Goal: Transaction & Acquisition: Purchase product/service

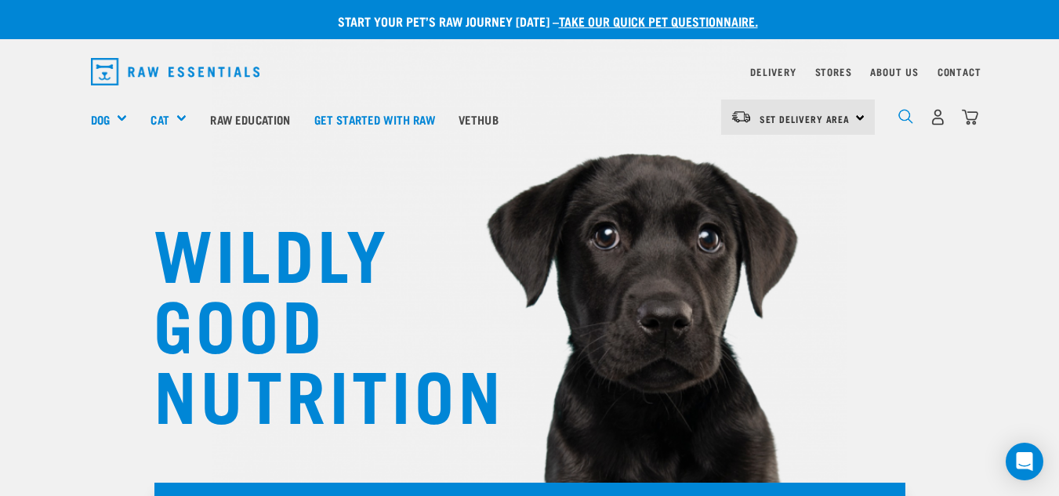
click at [900, 115] on img "dropdown navigation" at bounding box center [905, 116] width 15 height 15
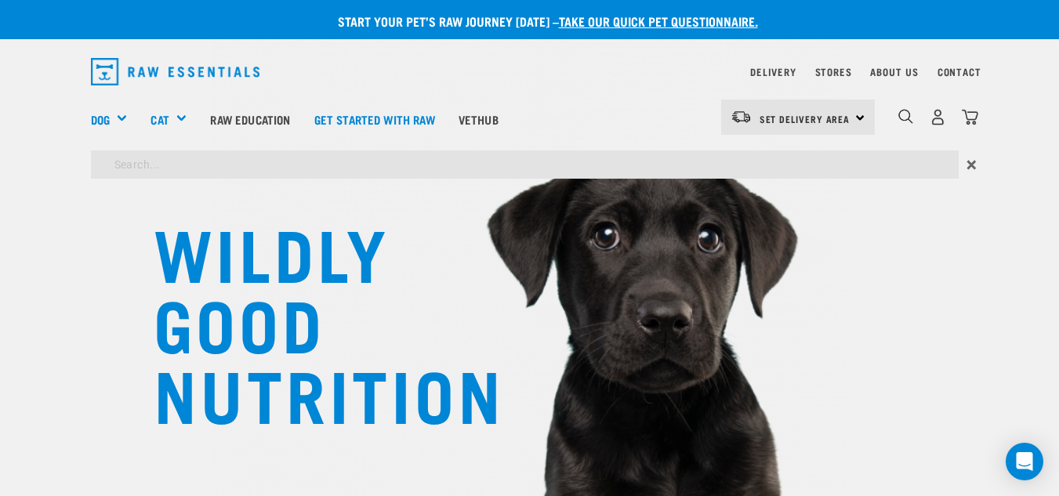
click at [445, 162] on input "search" at bounding box center [525, 165] width 868 height 28
type input "Milk"
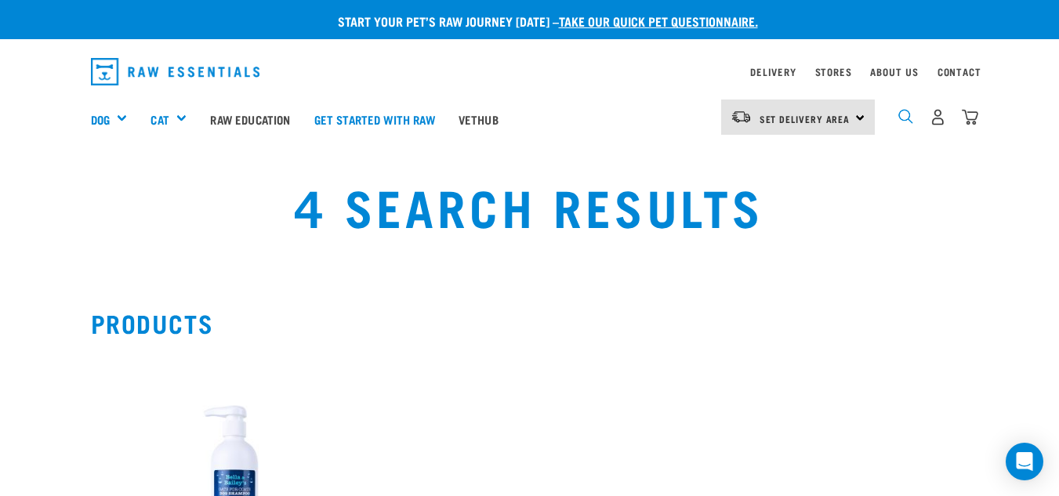
click at [911, 115] on img "dropdown navigation" at bounding box center [905, 116] width 15 height 15
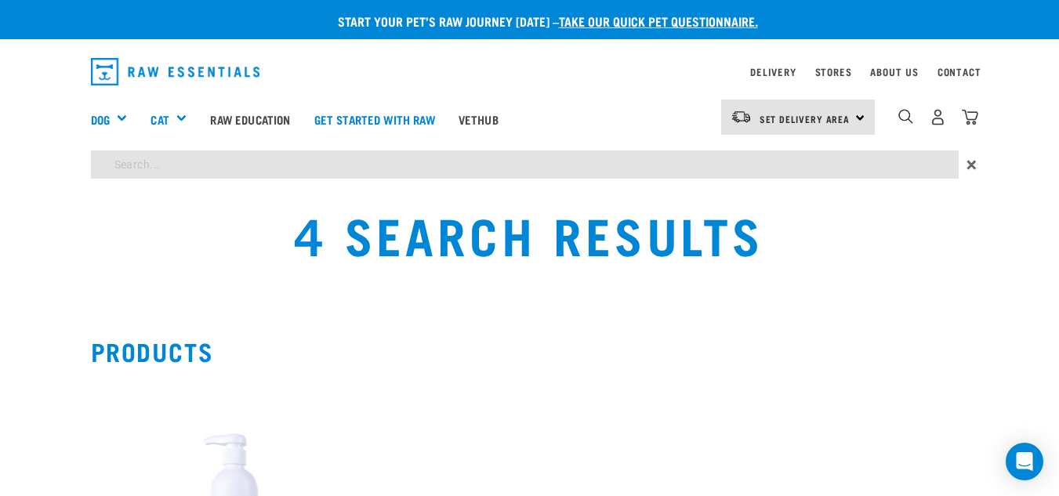
click at [493, 168] on input "search" at bounding box center [525, 165] width 868 height 28
type input "dairy"
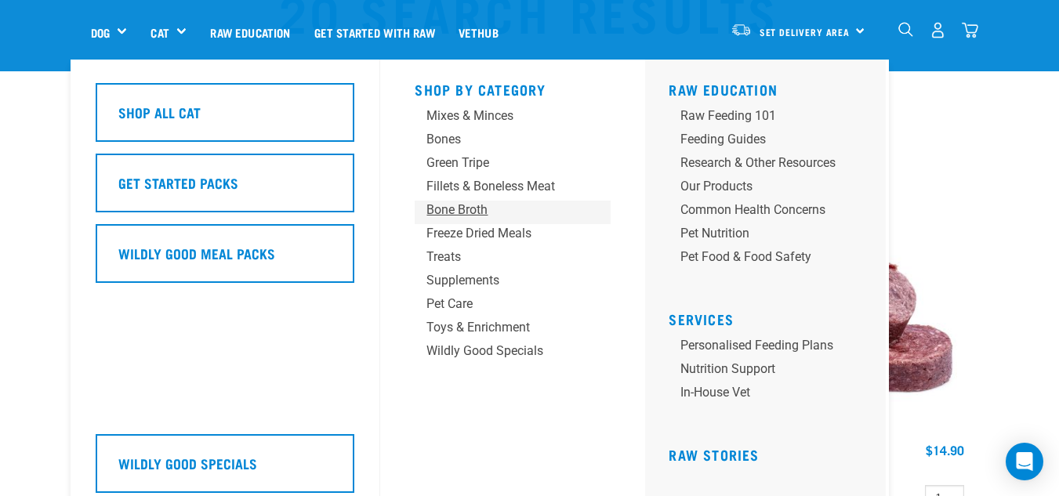
scroll to position [79, 0]
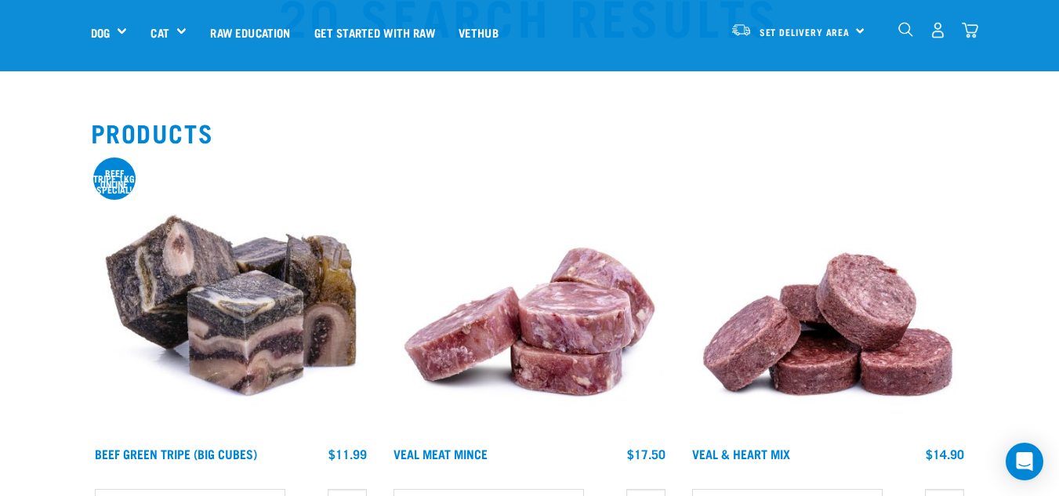
click at [905, 26] on img "dropdown navigation" at bounding box center [905, 29] width 15 height 15
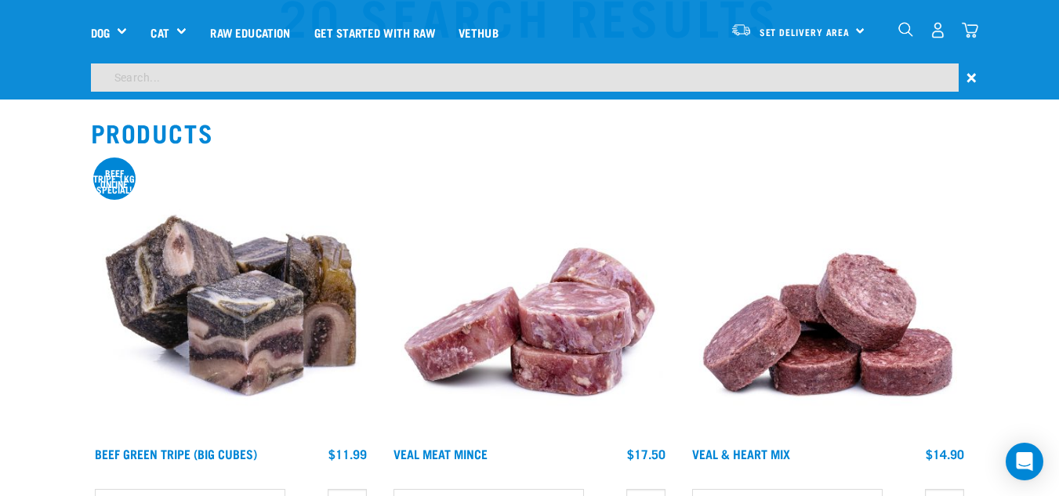
click at [652, 85] on input "search" at bounding box center [525, 78] width 868 height 28
type input "liver"
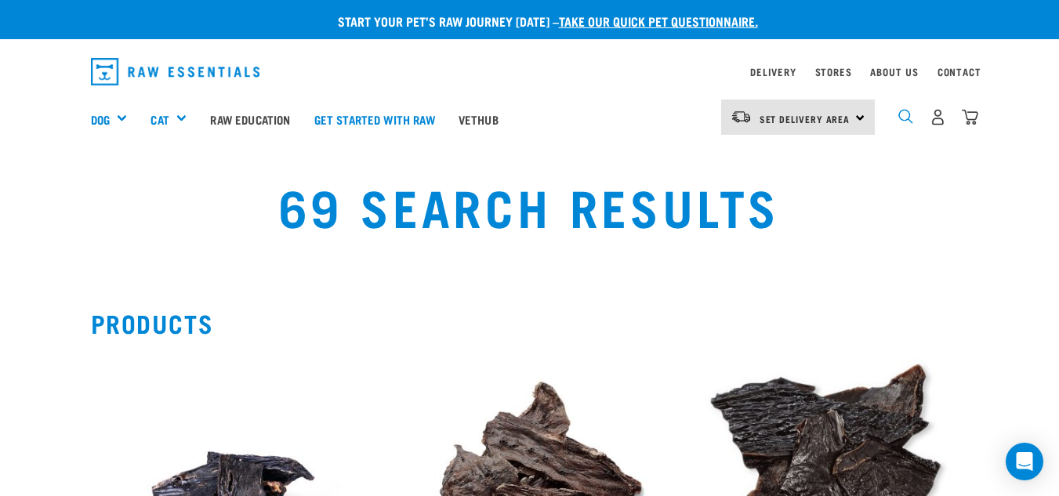
click at [909, 123] on img "dropdown navigation" at bounding box center [905, 116] width 15 height 15
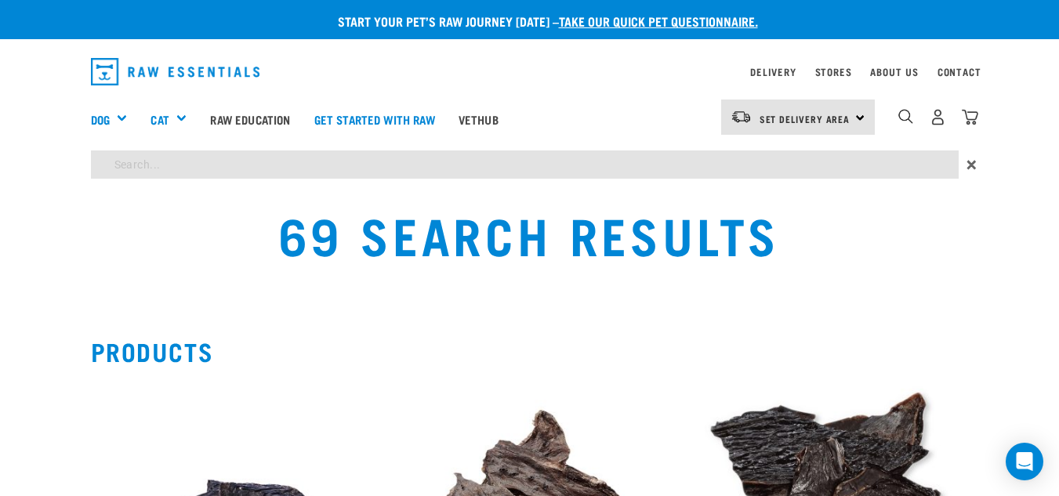
click at [618, 167] on input "search" at bounding box center [525, 165] width 868 height 28
type input "brain"
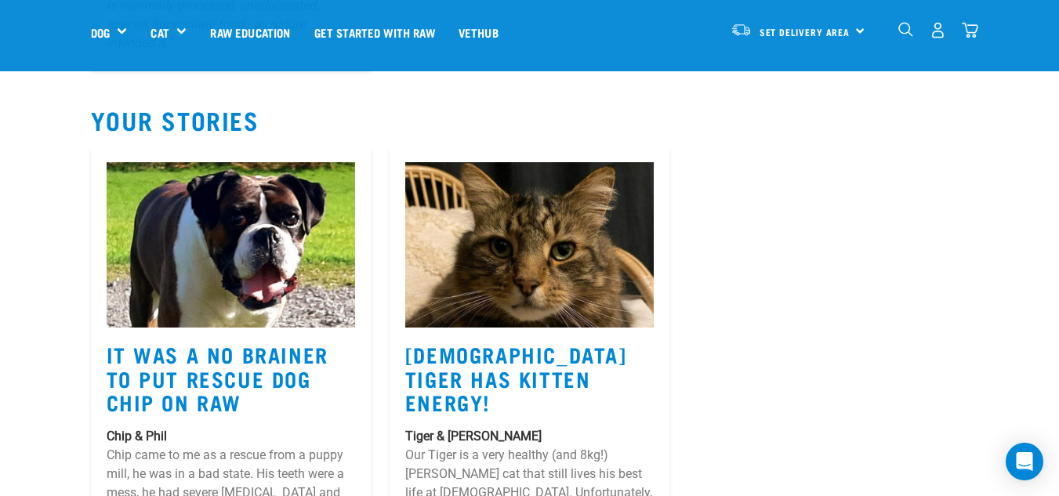
scroll to position [1639, 0]
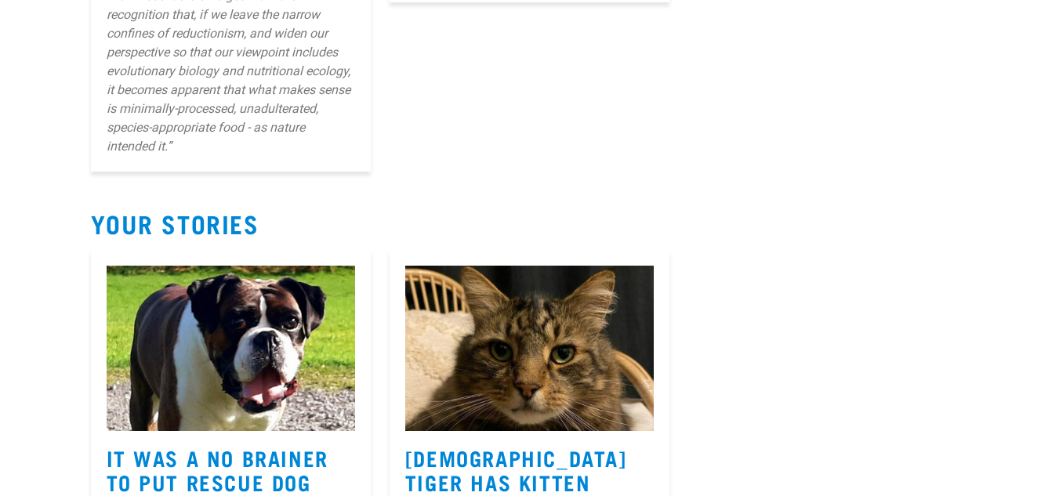
scroll to position [1639, 0]
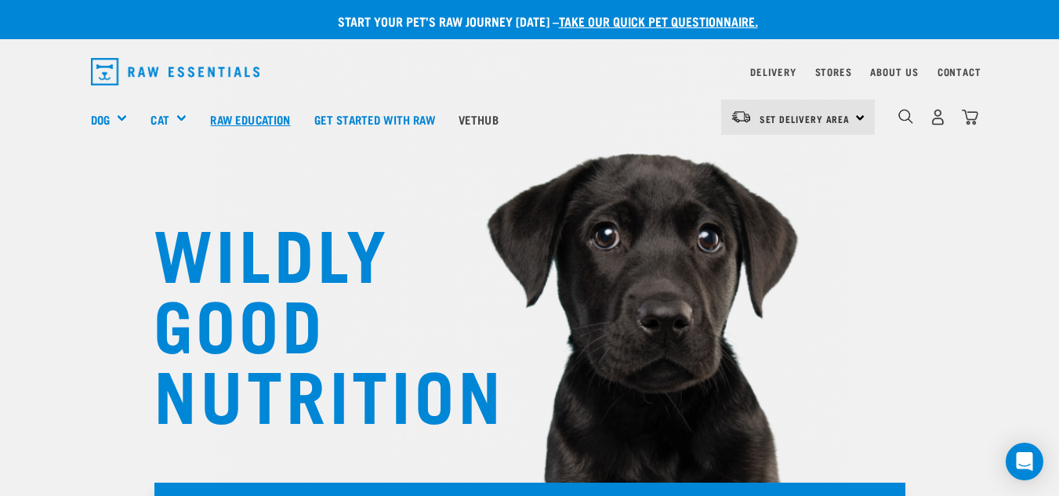
click at [224, 118] on link "Raw Education" at bounding box center [249, 119] width 103 height 63
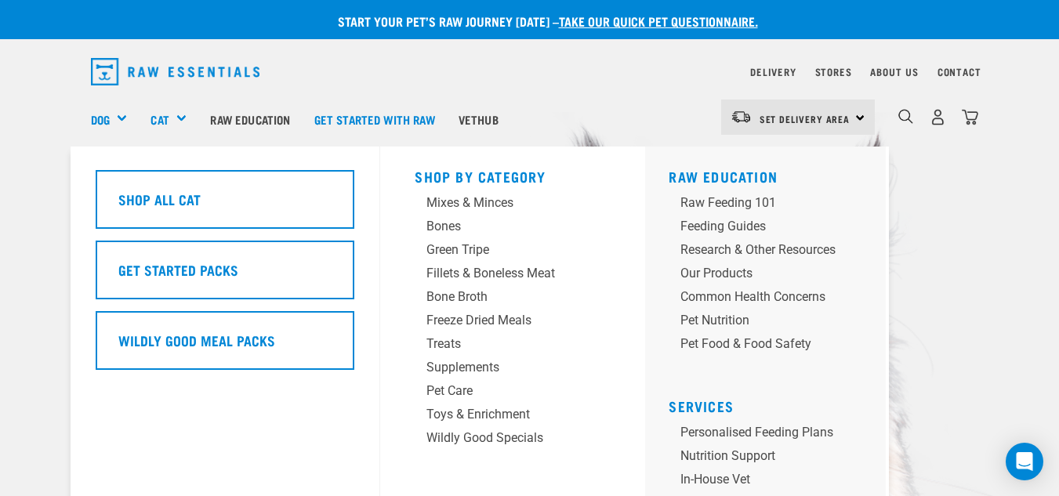
click at [180, 119] on div "Cat" at bounding box center [175, 119] width 48 height 63
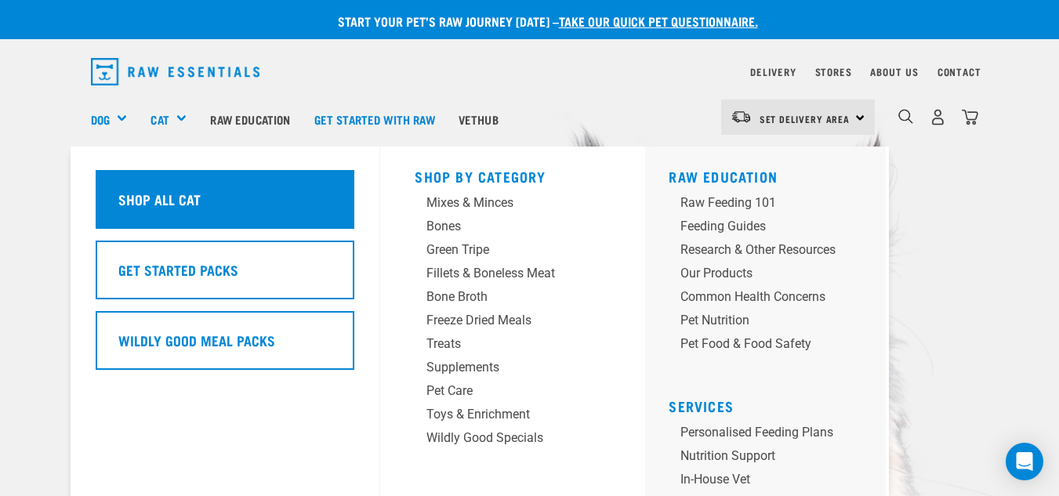
click at [220, 200] on div "Shop All Cat" at bounding box center [225, 199] width 259 height 59
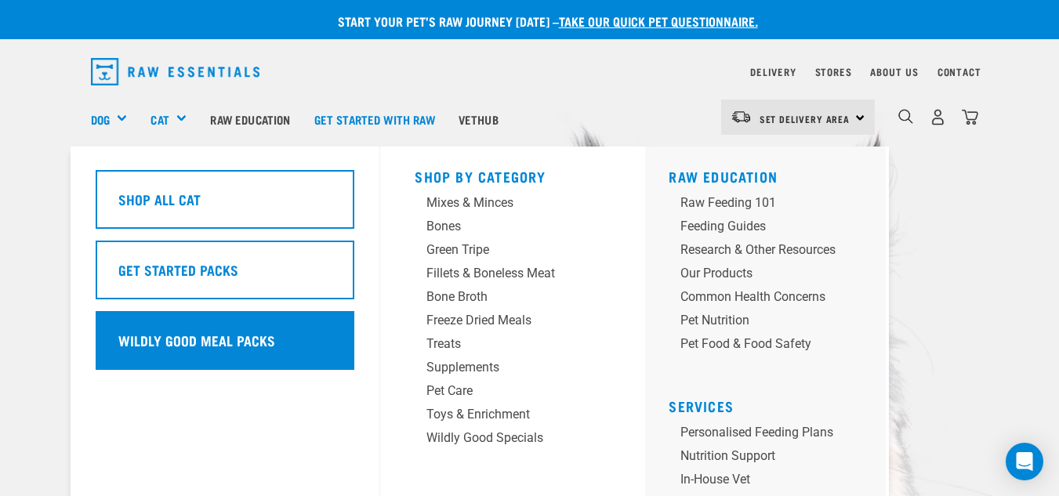
click at [267, 336] on h5 "Wildly Good Meal Packs" at bounding box center [196, 340] width 157 height 20
click at [205, 343] on h5 "Wildly Good Meal Packs" at bounding box center [196, 340] width 157 height 20
click at [255, 343] on h5 "Wildly Good Meal Packs" at bounding box center [196, 340] width 157 height 20
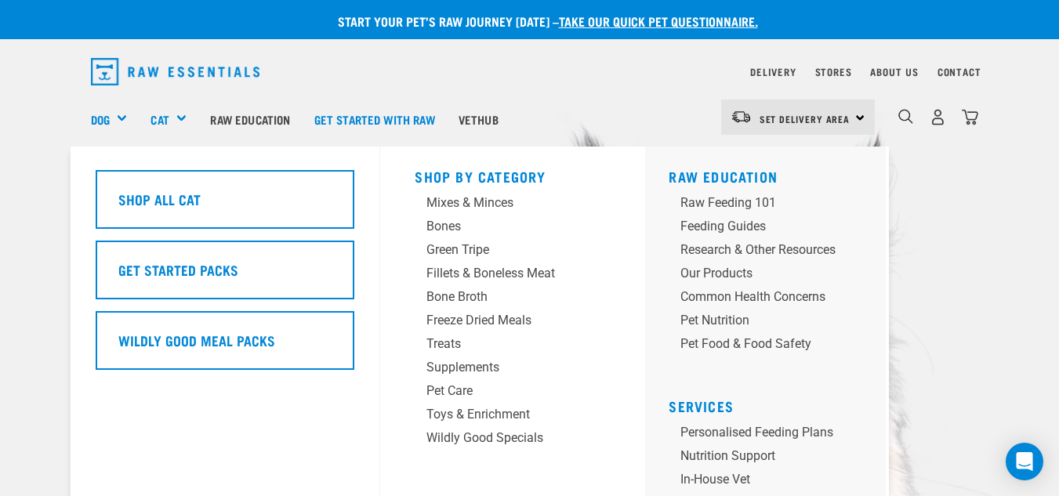
scroll to position [434, 0]
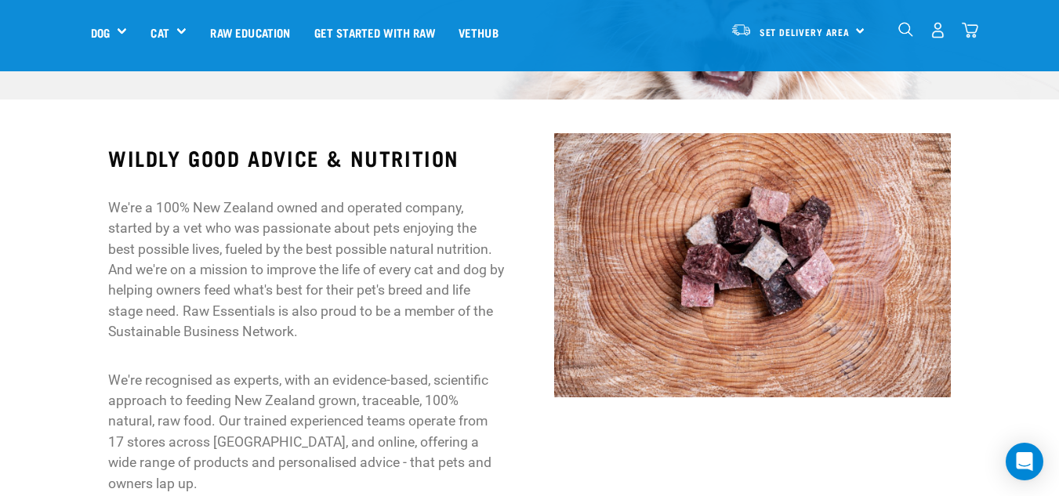
click at [991, 211] on div "WILDLY GOOD ADVICE & NUTRITION We're a 100% New Zealand owned and operated comp…" at bounding box center [530, 327] width 1072 height 407
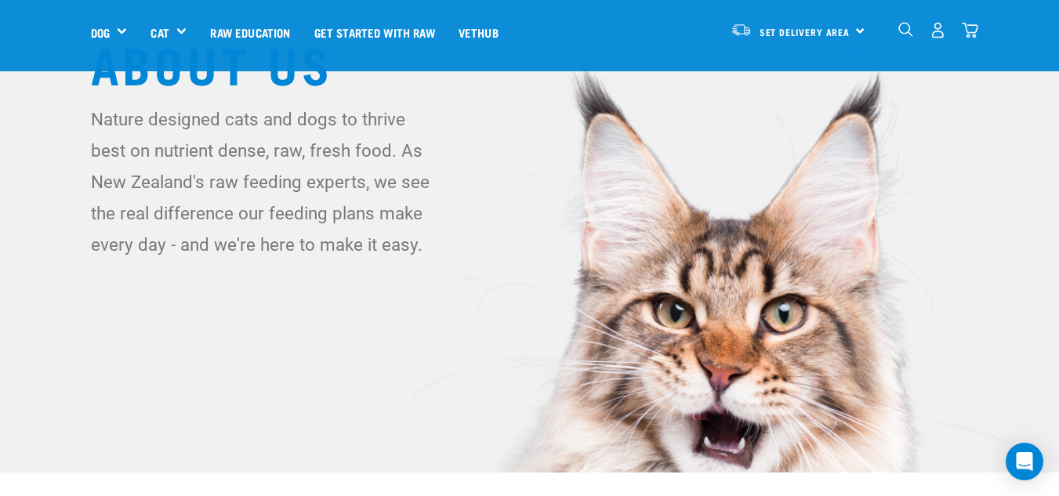
scroll to position [0, 0]
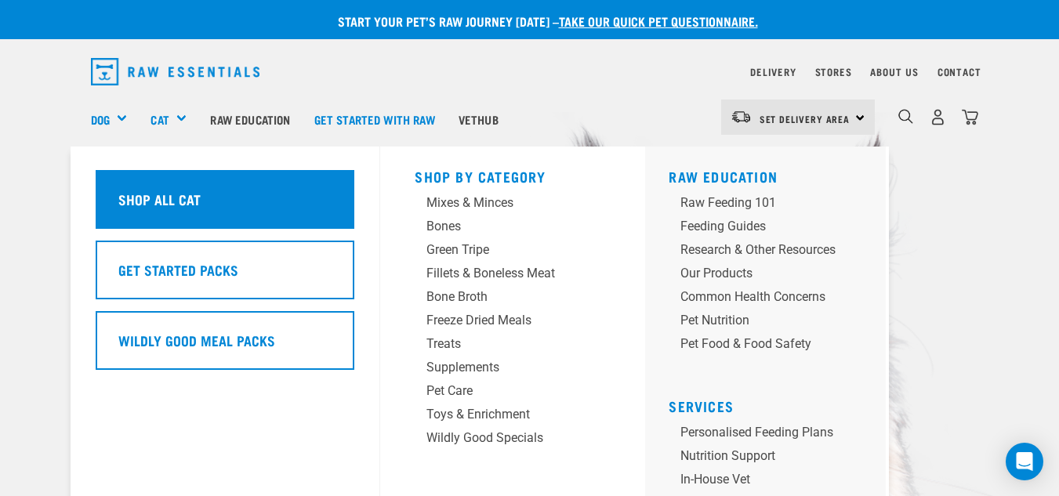
click at [289, 198] on div "Shop All Cat" at bounding box center [225, 199] width 259 height 59
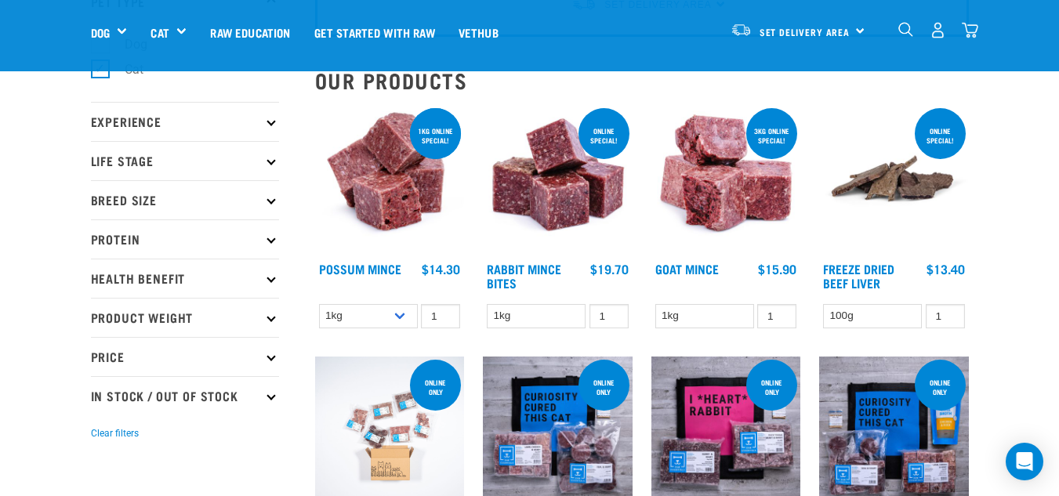
scroll to position [130, 0]
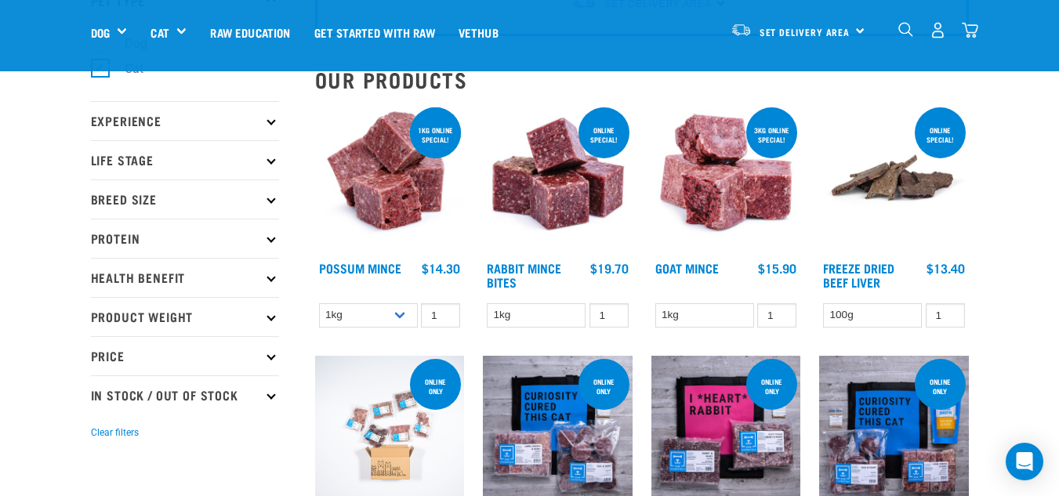
click at [155, 172] on p "Life Stage" at bounding box center [185, 159] width 188 height 39
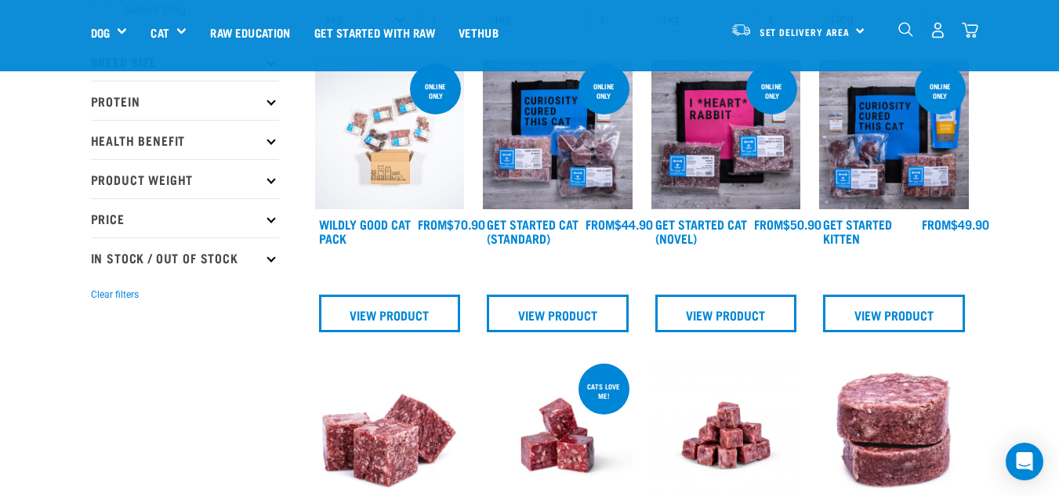
scroll to position [0, 0]
